Goal: Task Accomplishment & Management: Complete application form

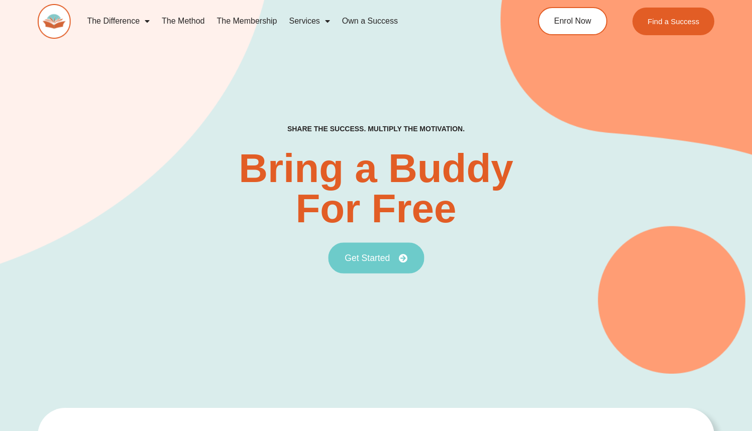
click at [384, 269] on link "Get Started" at bounding box center [376, 257] width 96 height 31
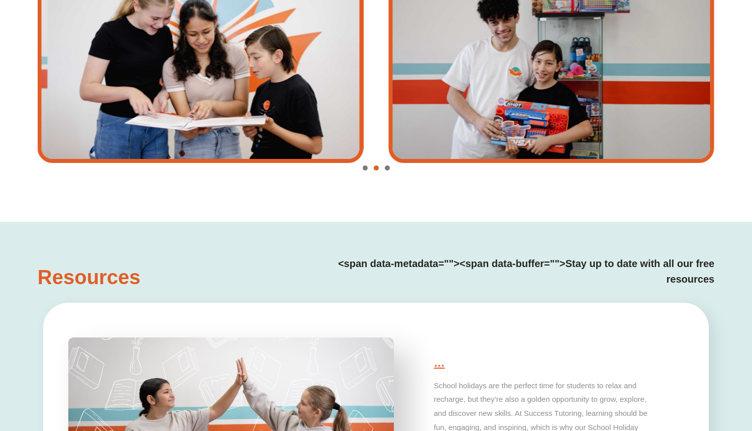
scroll to position [2017, 0]
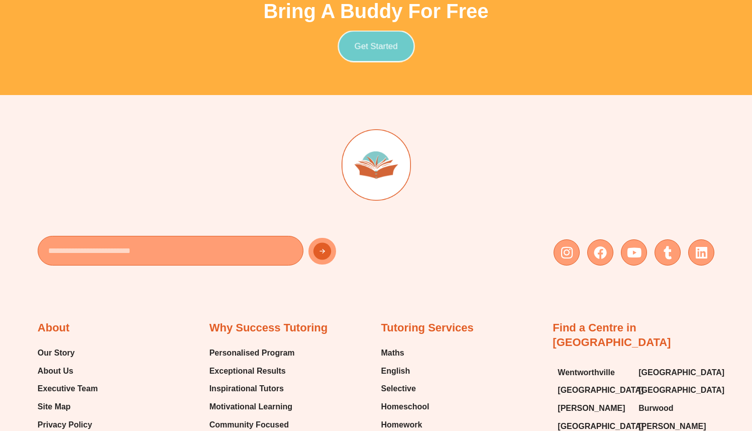
click at [383, 42] on span "Get Started" at bounding box center [376, 46] width 43 height 9
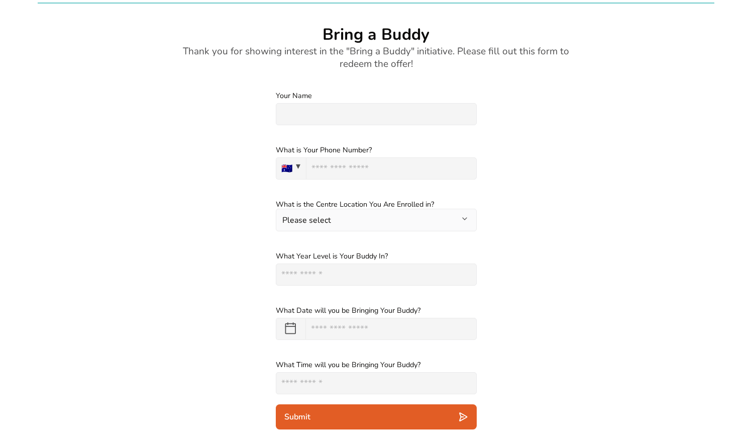
scroll to position [1348, 0]
click at [353, 263] on input "text" at bounding box center [376, 273] width 201 height 22
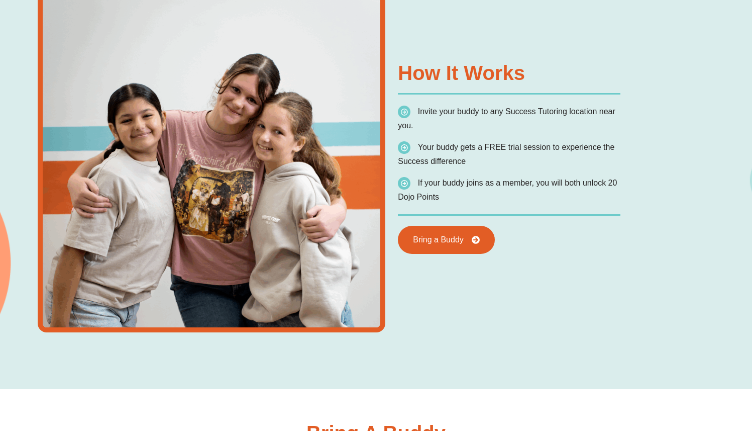
scroll to position [896, 0]
